Goal: Information Seeking & Learning: Learn about a topic

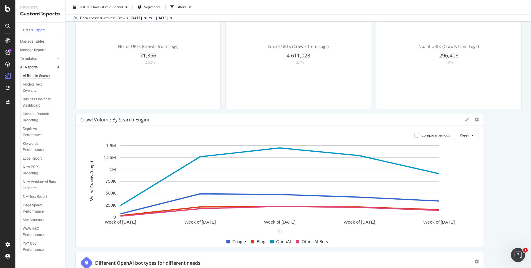
scroll to position [200, 0]
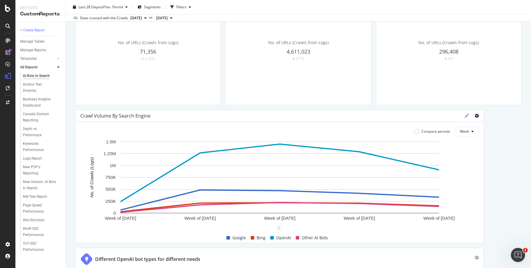
click at [477, 117] on icon at bounding box center [477, 116] width 4 height 4
click at [423, 131] on div "Compare periods" at bounding box center [436, 131] width 29 height 5
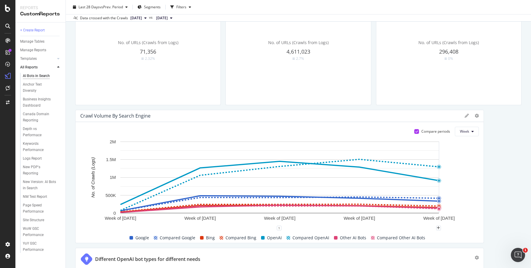
click at [417, 130] on div at bounding box center [416, 131] width 5 height 5
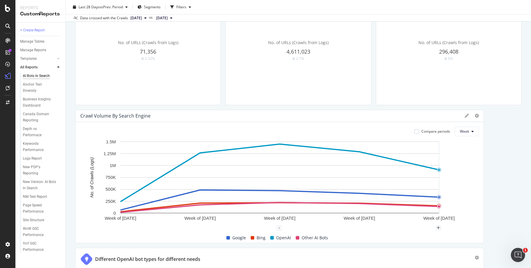
click at [474, 179] on rect "A chart." at bounding box center [279, 184] width 399 height 90
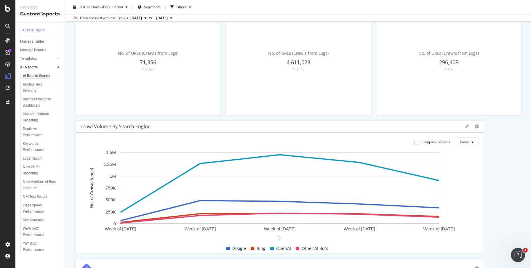
scroll to position [194, 0]
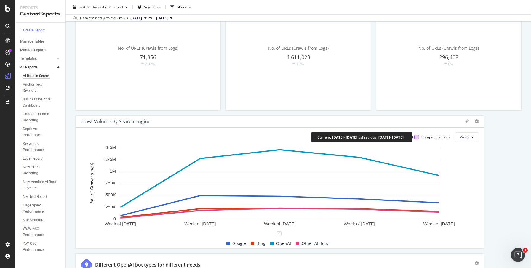
click at [416, 137] on div at bounding box center [416, 137] width 5 height 5
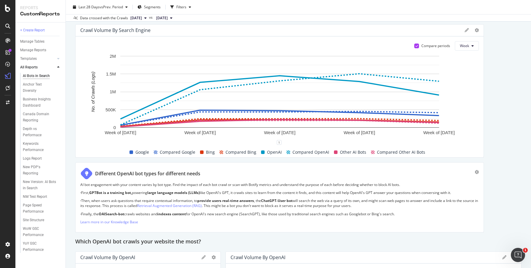
scroll to position [284, 0]
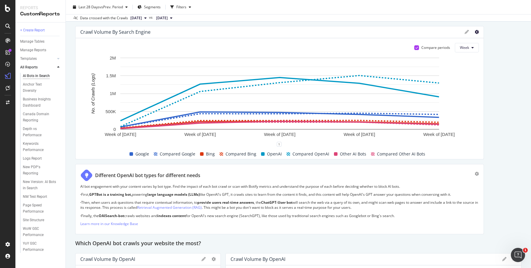
click at [476, 31] on icon at bounding box center [477, 32] width 4 height 4
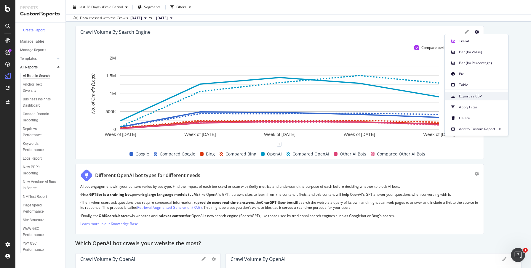
click at [476, 95] on span "Export as CSV" at bounding box center [481, 96] width 44 height 5
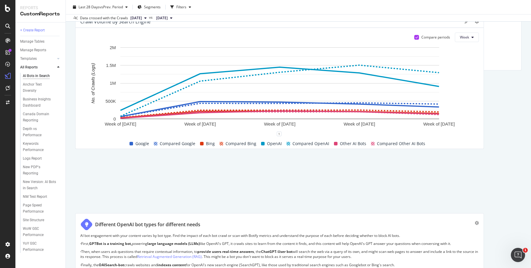
scroll to position [213, 0]
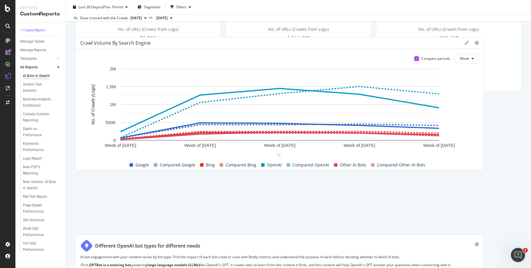
drag, startPoint x: 157, startPoint y: 34, endPoint x: 194, endPoint y: 1, distance: 50.0
click at [88, 40] on div "Crawl Volume By Search Engine" at bounding box center [270, 43] width 381 height 6
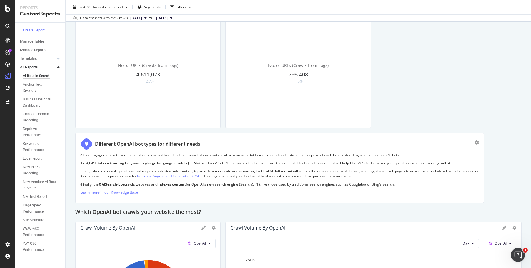
scroll to position [471, 0]
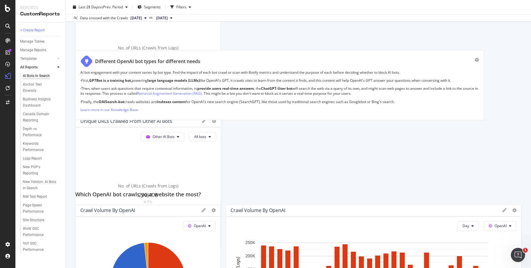
drag, startPoint x: 415, startPoint y: 166, endPoint x: 114, endPoint y: 100, distance: 308.3
click at [114, 100] on p "· Finally, the OAISearch-bot crawls websites and indexes content for OpenAI's n…" at bounding box center [279, 101] width 399 height 5
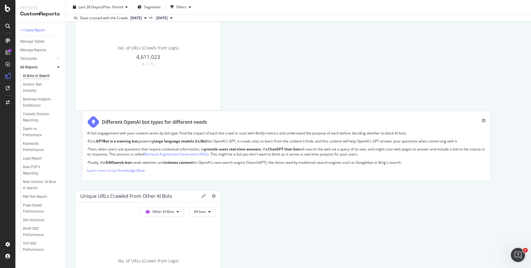
drag, startPoint x: 95, startPoint y: 127, endPoint x: 100, endPoint y: 122, distance: 7.3
click at [102, 122] on div "Different OpenAI bot types for different needs" at bounding box center [154, 122] width 105 height 7
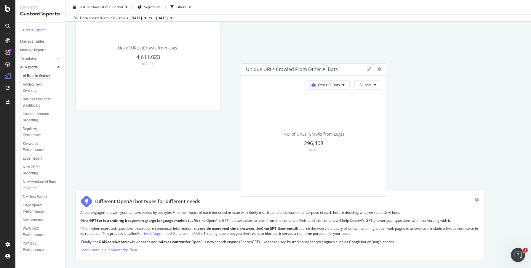
drag, startPoint x: 162, startPoint y: 195, endPoint x: 325, endPoint y: 27, distance: 233.9
click at [325, 66] on div "Unique URLs Crawled from Other AI Bots" at bounding box center [292, 69] width 92 height 6
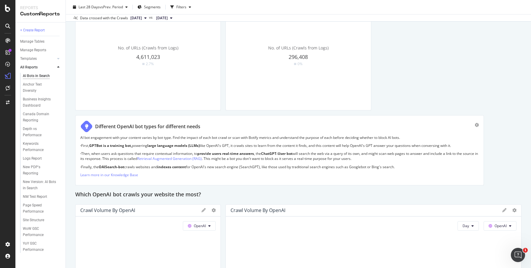
scroll to position [462, 0]
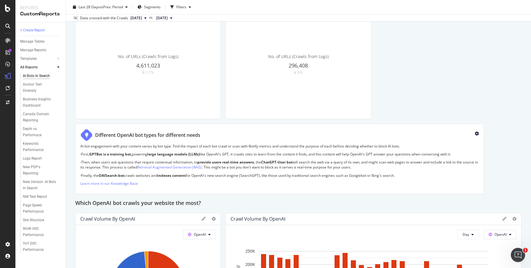
click at [476, 132] on icon "gear" at bounding box center [477, 134] width 4 height 4
click at [445, 74] on div "This report shows AI bot interaction with your website and its impact on your o…" at bounding box center [298, 242] width 446 height 1291
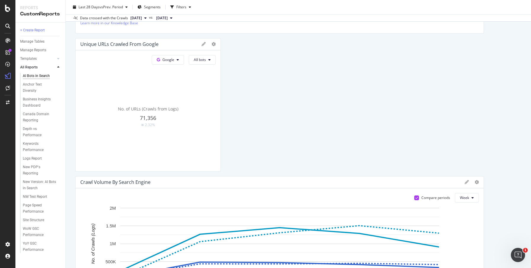
scroll to position [0, 0]
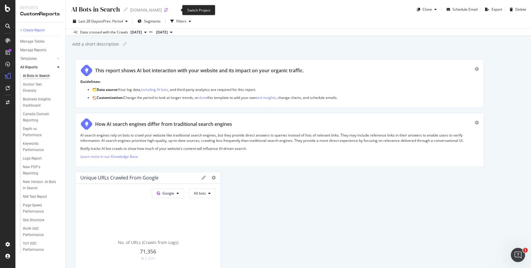
click at [168, 9] on icon "arrow-right-arrow-left" at bounding box center [166, 10] width 4 height 4
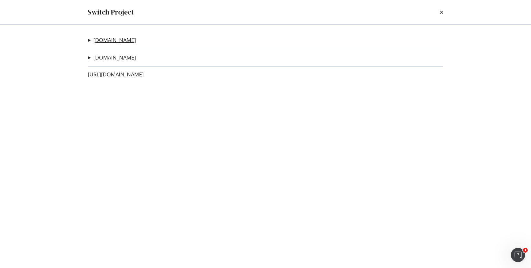
click at [135, 43] on link "[DOMAIN_NAME]" at bounding box center [114, 40] width 43 height 6
